Goal: Register for event/course

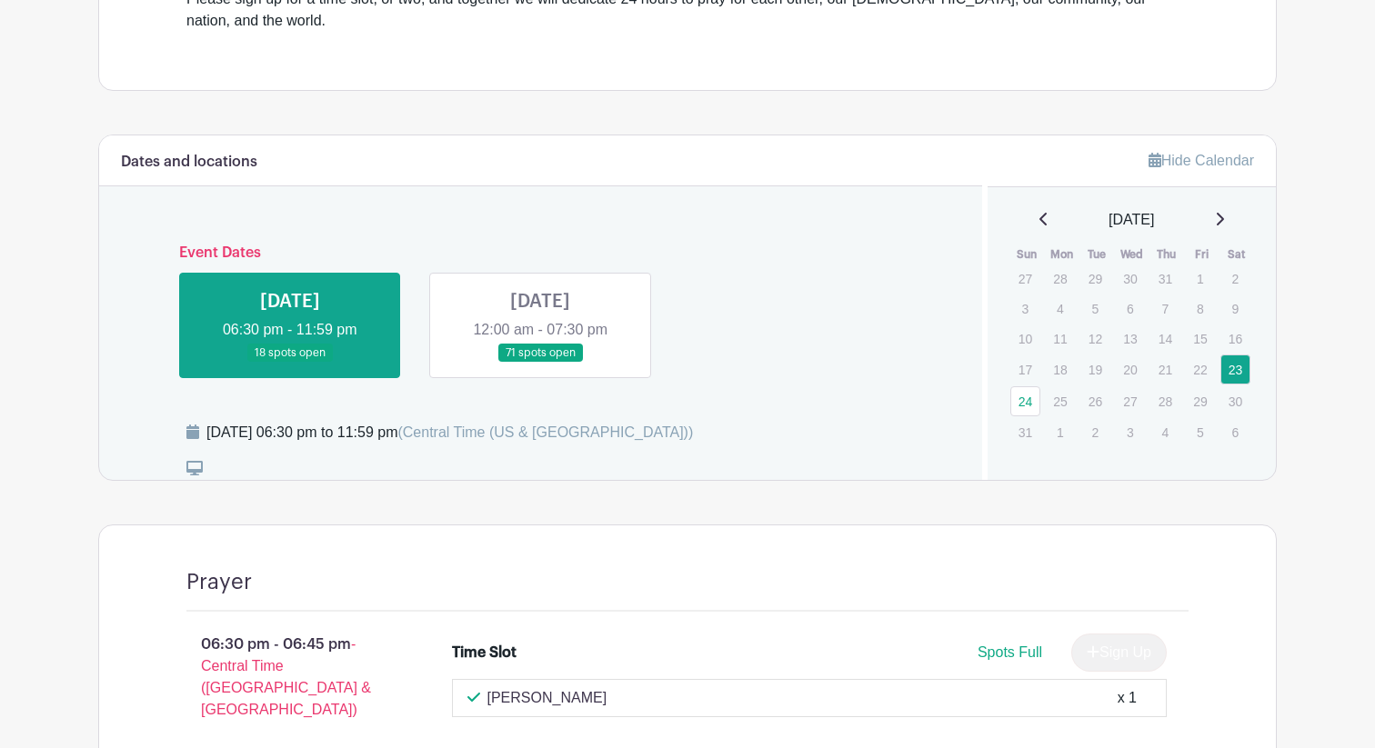
scroll to position [677, 0]
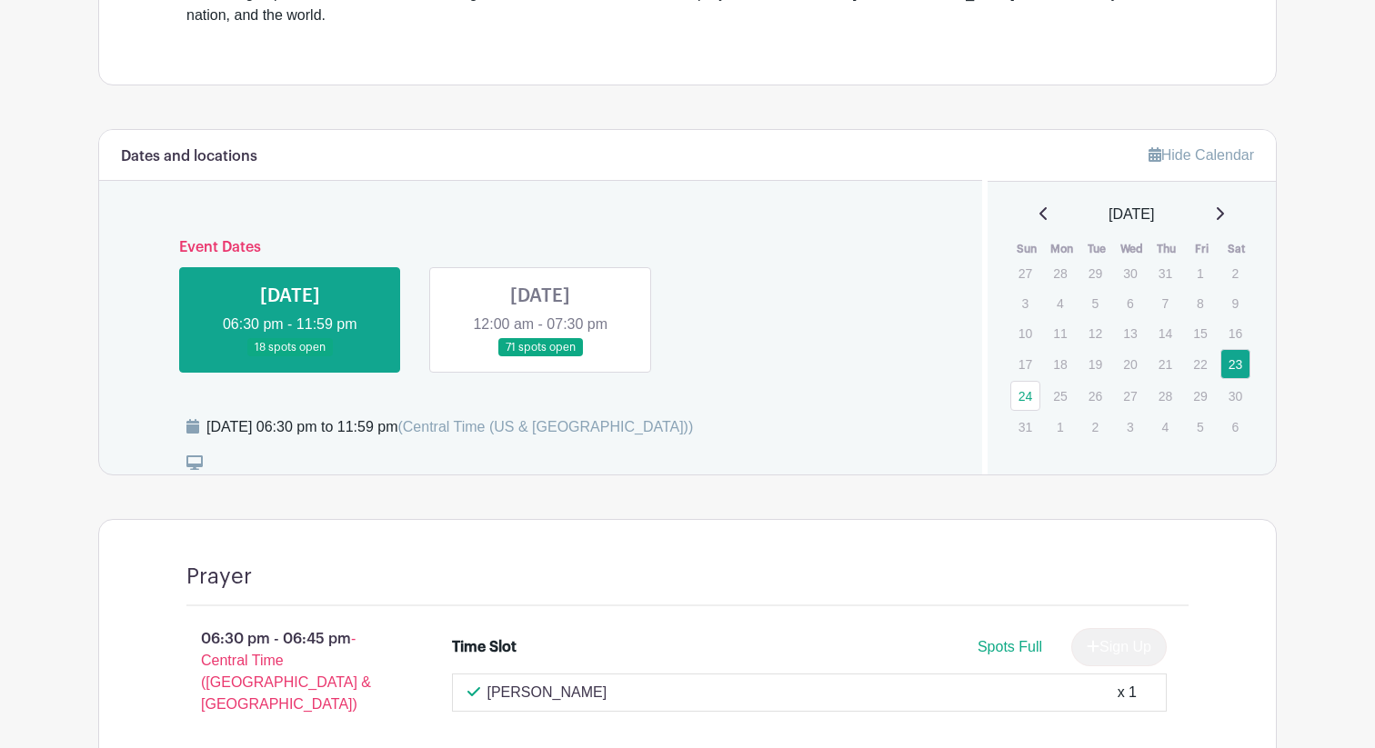
click at [540, 357] on link at bounding box center [540, 357] width 0 height 0
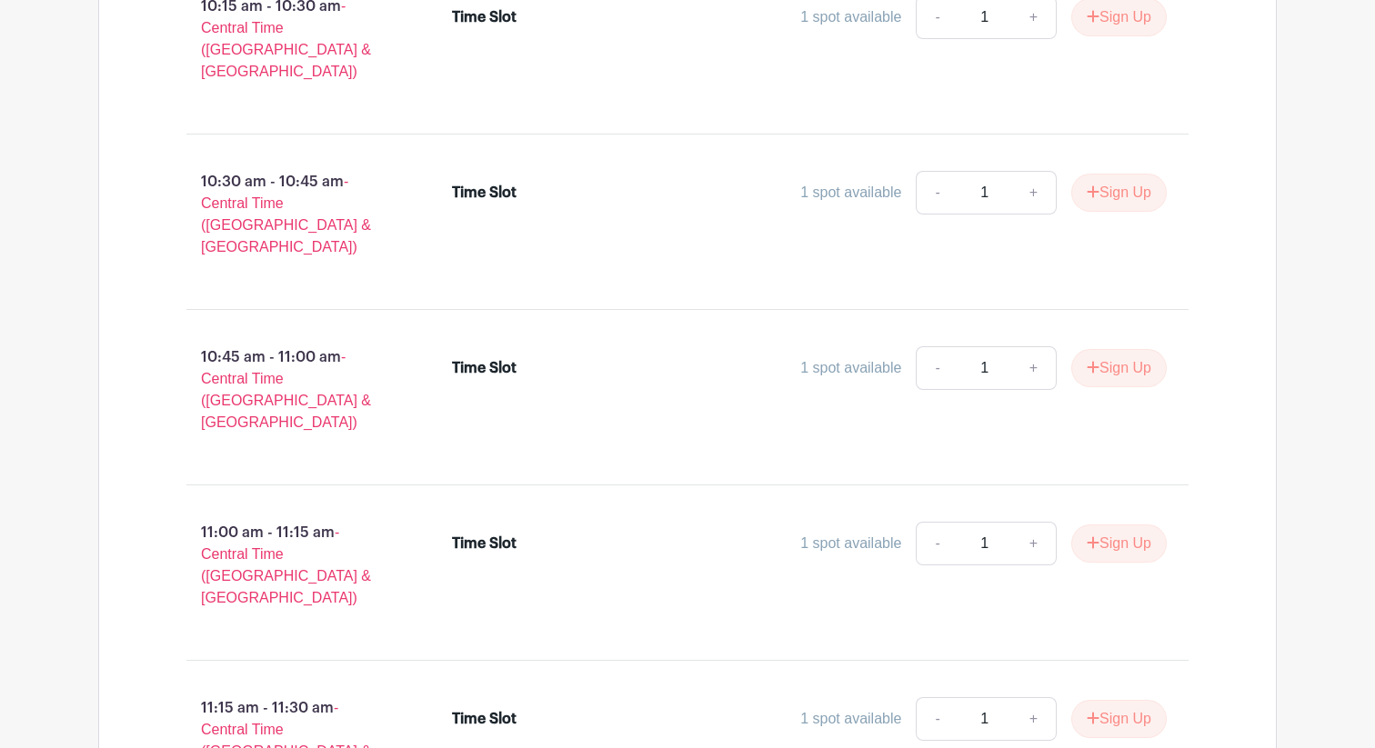
scroll to position [8487, 0]
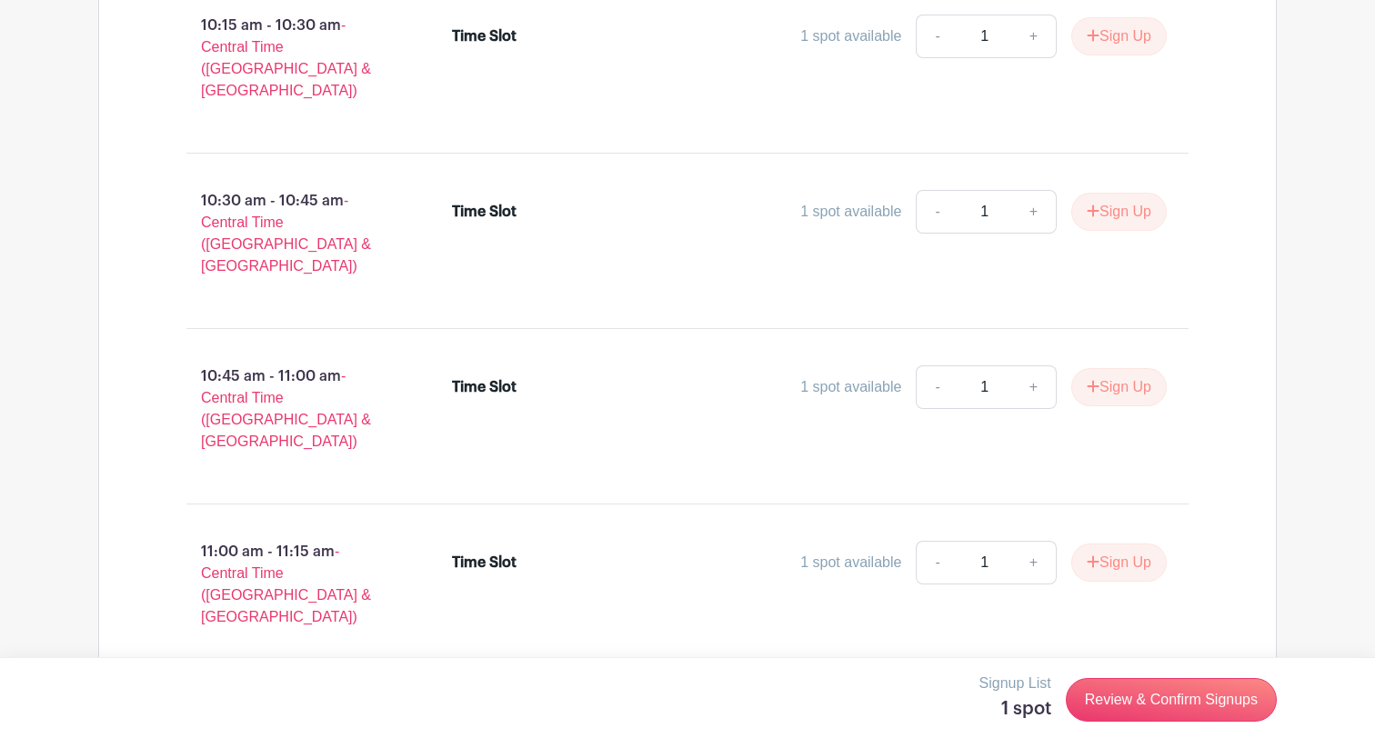
click at [1163, 703] on link "Review & Confirm Signups" at bounding box center [1171, 700] width 211 height 44
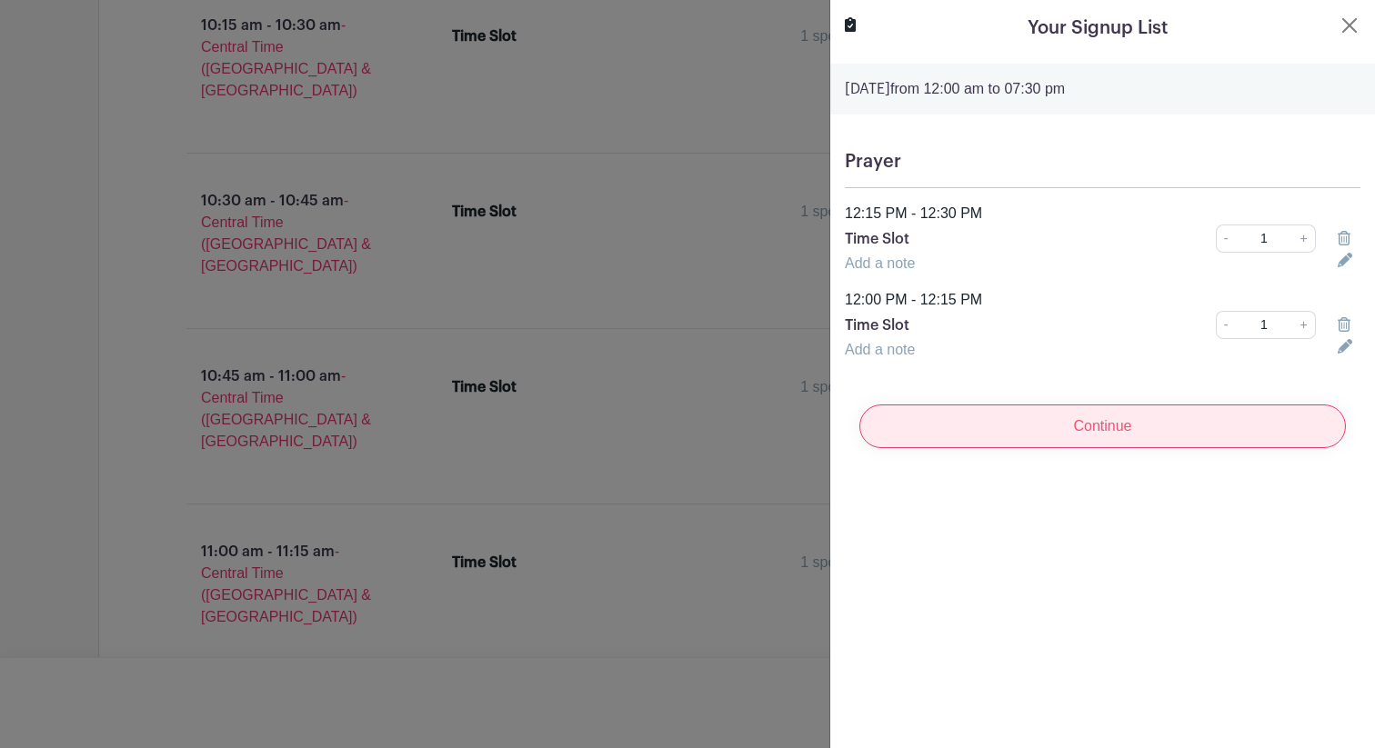
click at [1038, 426] on input "Continue" at bounding box center [1102, 427] width 486 height 44
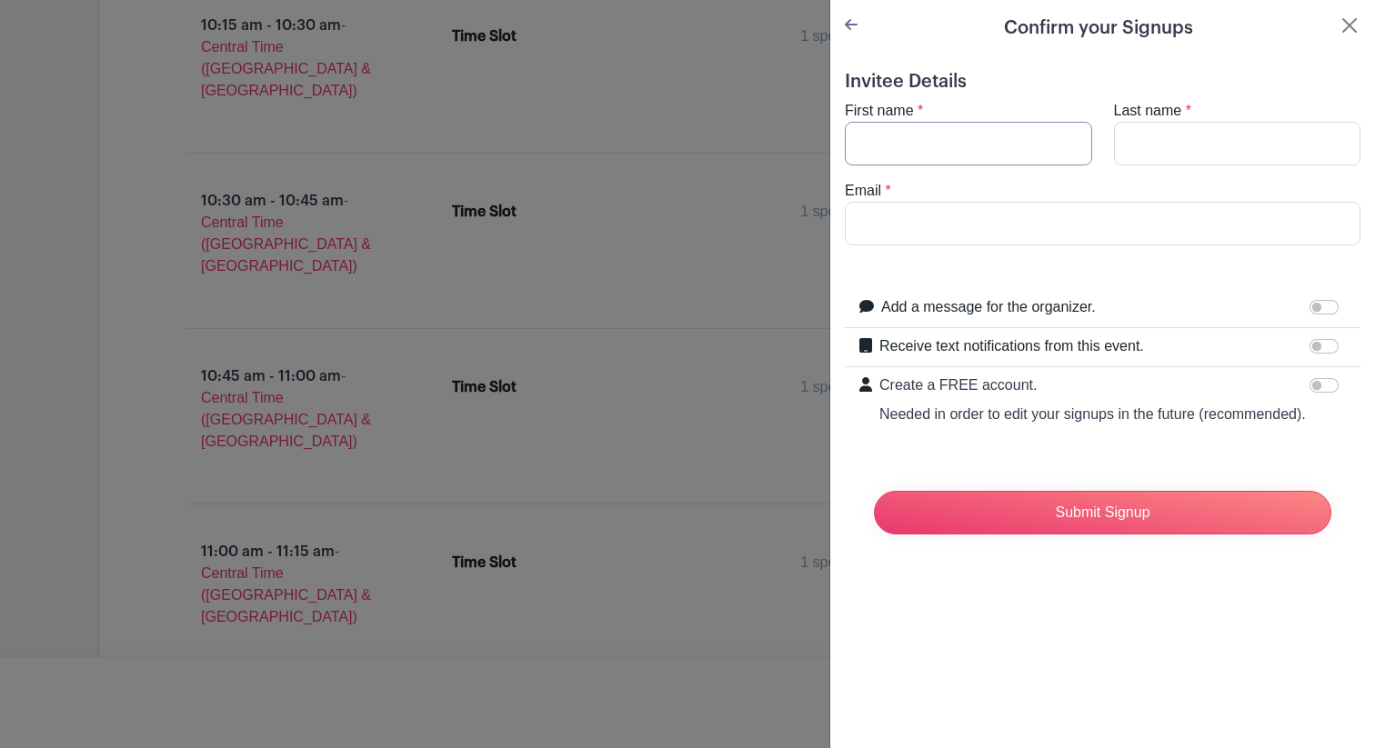
click at [932, 139] on input "First name" at bounding box center [968, 144] width 247 height 44
type input "Sfuras"
click at [1148, 146] on input "Last name" at bounding box center [1237, 144] width 247 height 44
type input "n"
click at [937, 222] on input "Email" at bounding box center [1103, 224] width 516 height 44
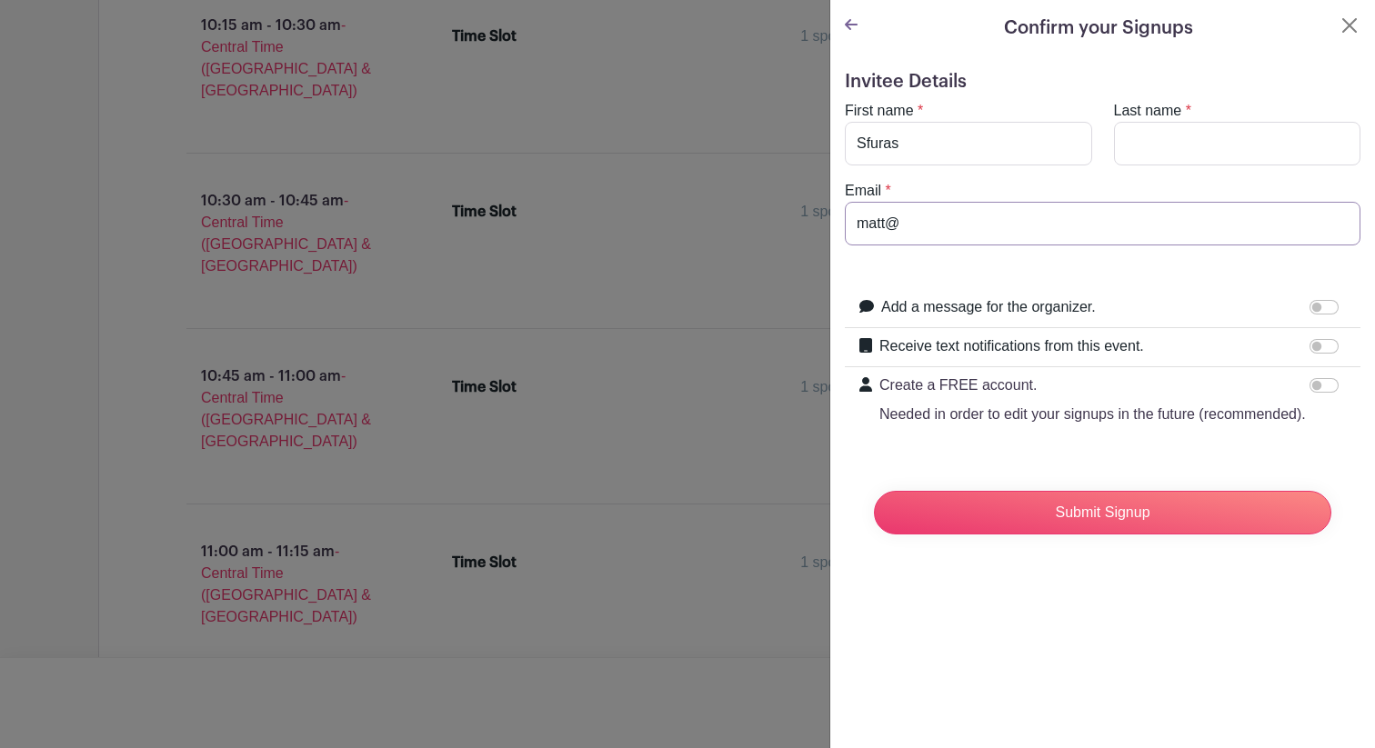
type input "[PERSON_NAME][EMAIL_ADDRESS][DOMAIN_NAME]"
click at [1206, 151] on input "Last name" at bounding box center [1237, 144] width 247 height 44
click at [1228, 147] on input "Last name" at bounding box center [1237, 144] width 247 height 44
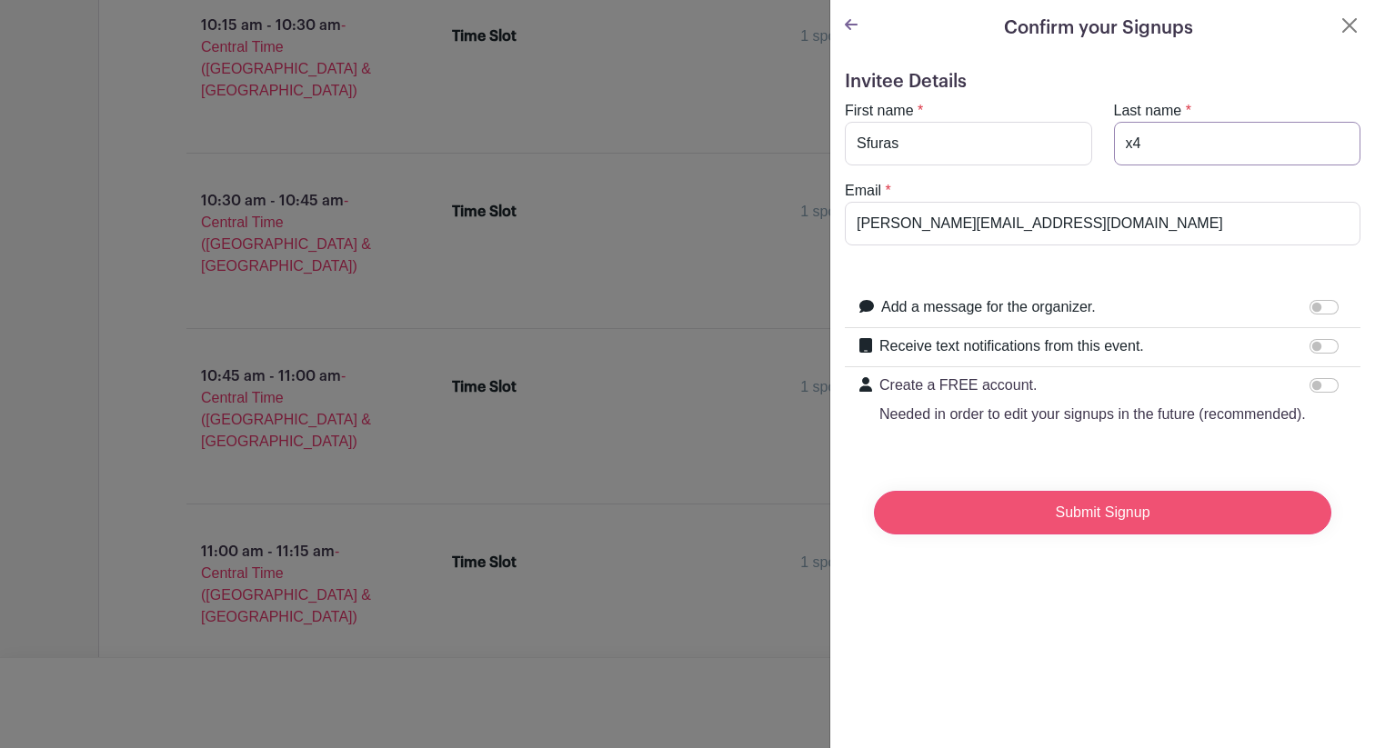
type input "x4"
click at [991, 520] on input "Submit Signup" at bounding box center [1102, 513] width 457 height 44
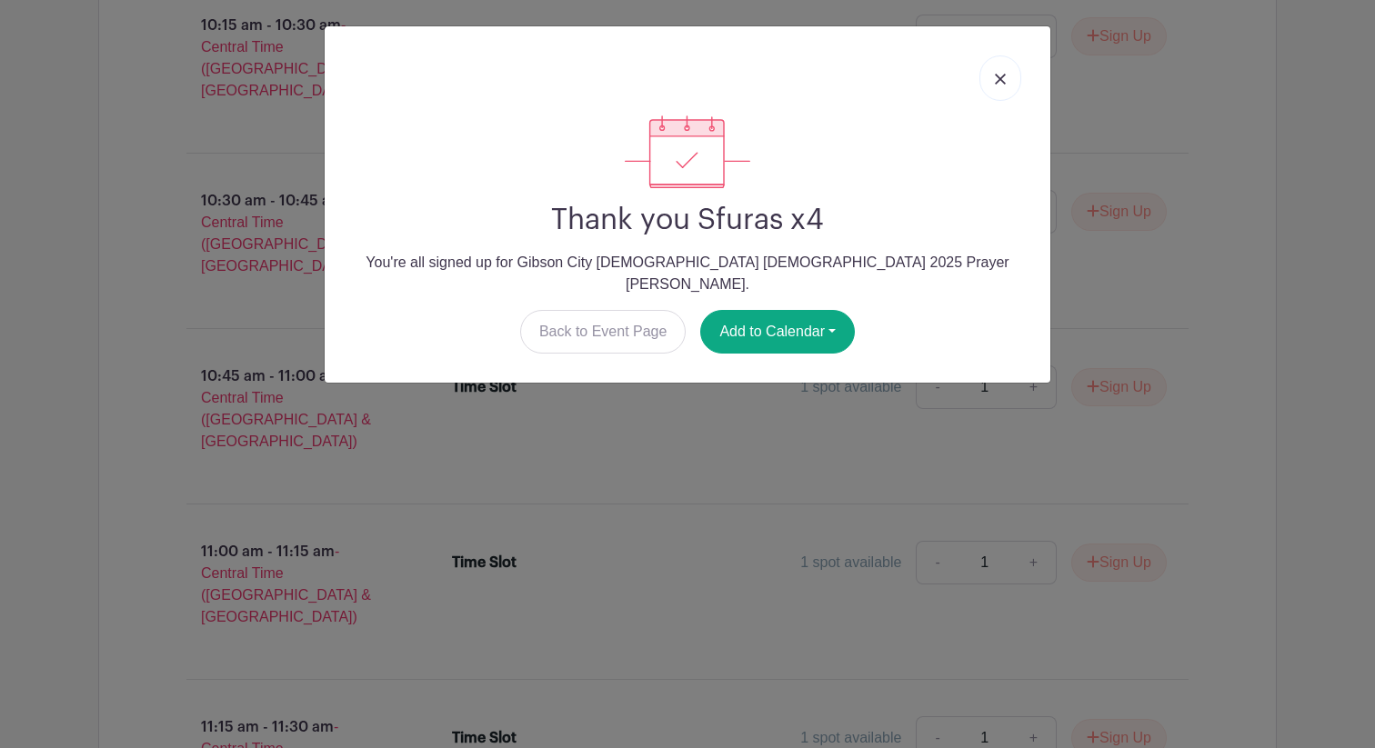
click at [999, 78] on img at bounding box center [1000, 79] width 11 height 11
